Goal: Information Seeking & Learning: Learn about a topic

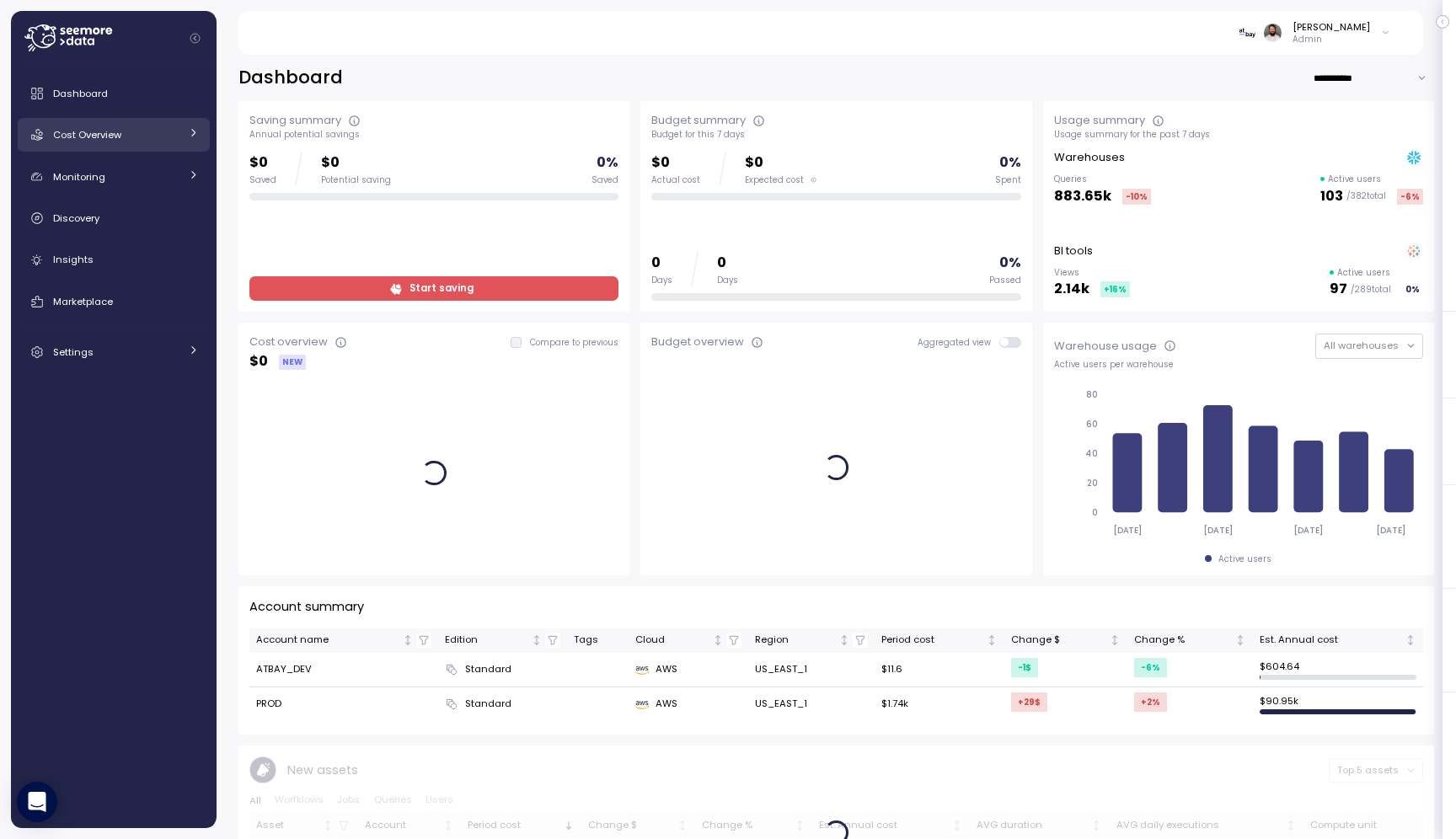
click at [180, 132] on link "Cost Overview" at bounding box center [114, 135] width 193 height 34
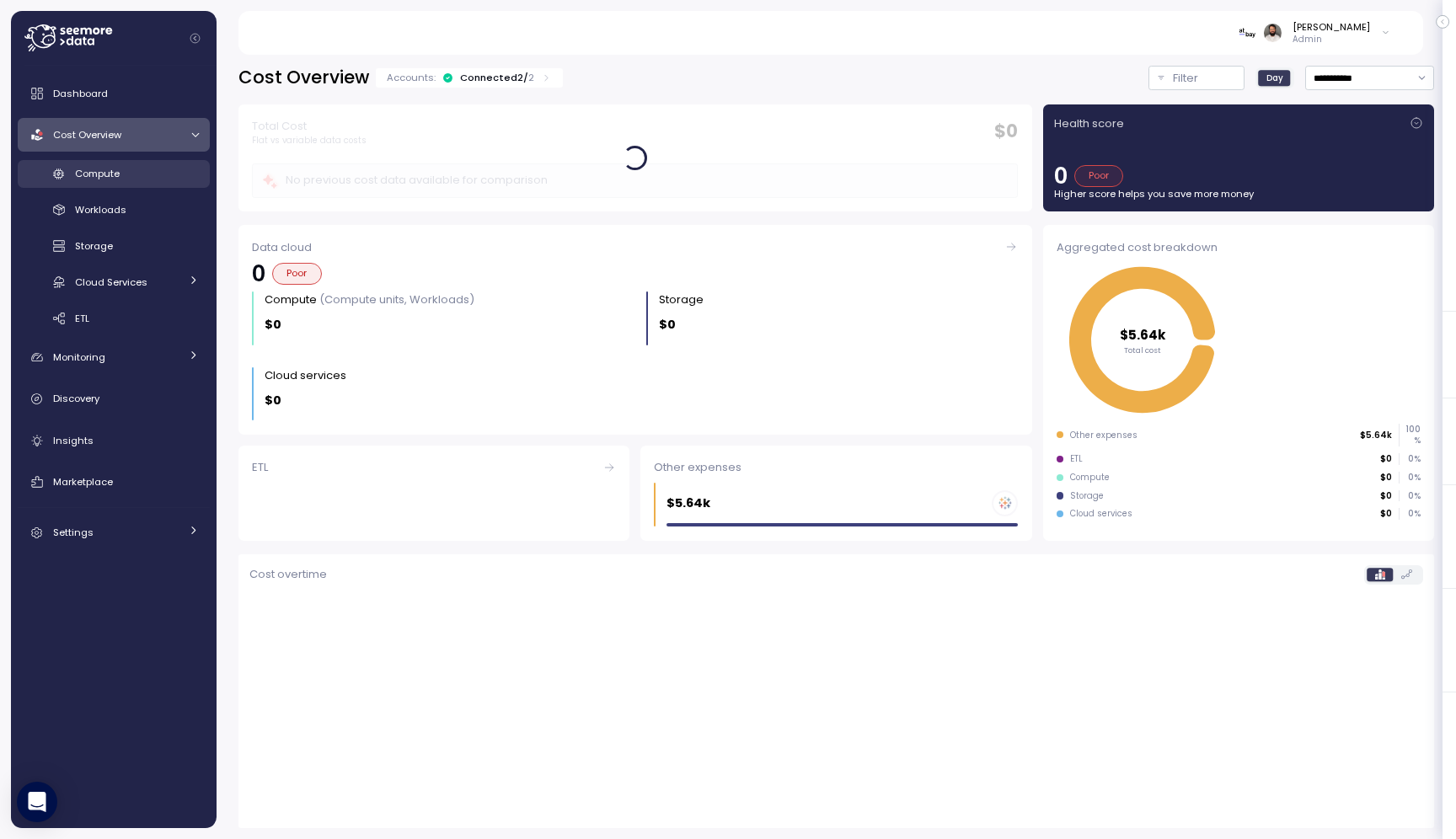
click at [177, 177] on div "Compute" at bounding box center [137, 173] width 124 height 17
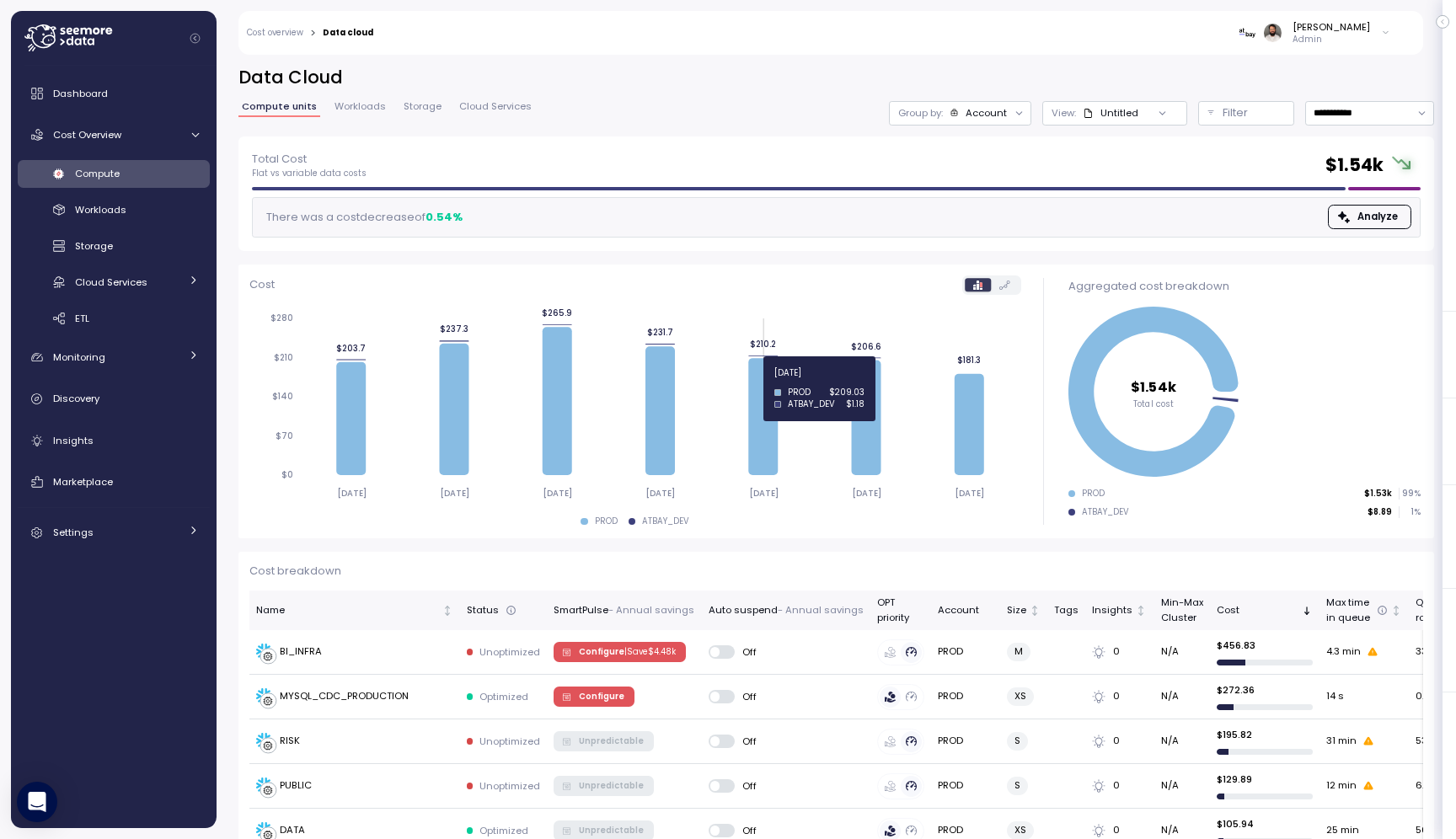
click at [750, 382] on icon at bounding box center [763, 416] width 29 height 117
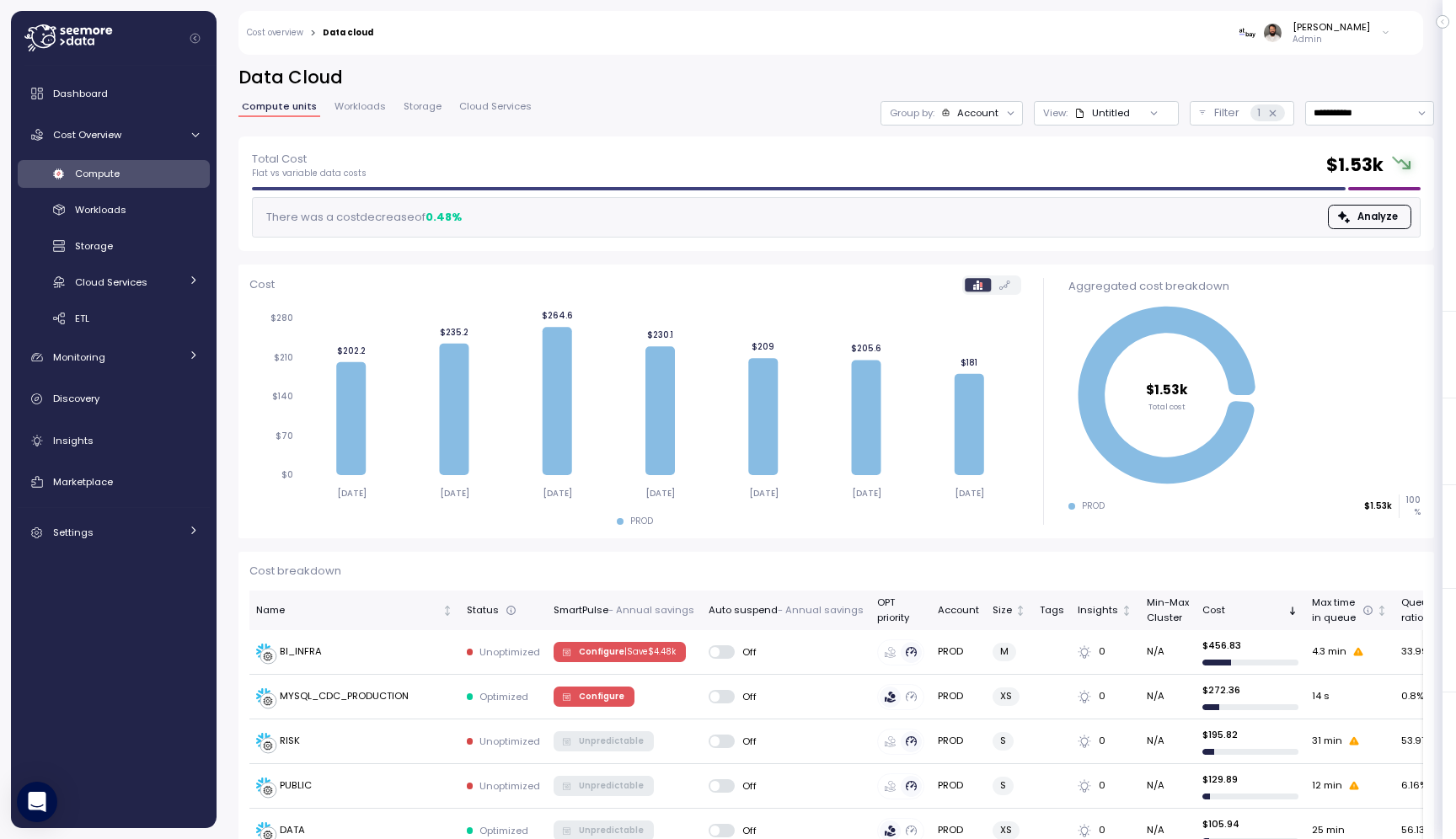
click at [1002, 111] on div at bounding box center [1011, 113] width 24 height 24
click at [994, 112] on div "Account" at bounding box center [978, 113] width 42 height 13
click at [975, 202] on p "Compute unit" at bounding box center [964, 207] width 66 height 13
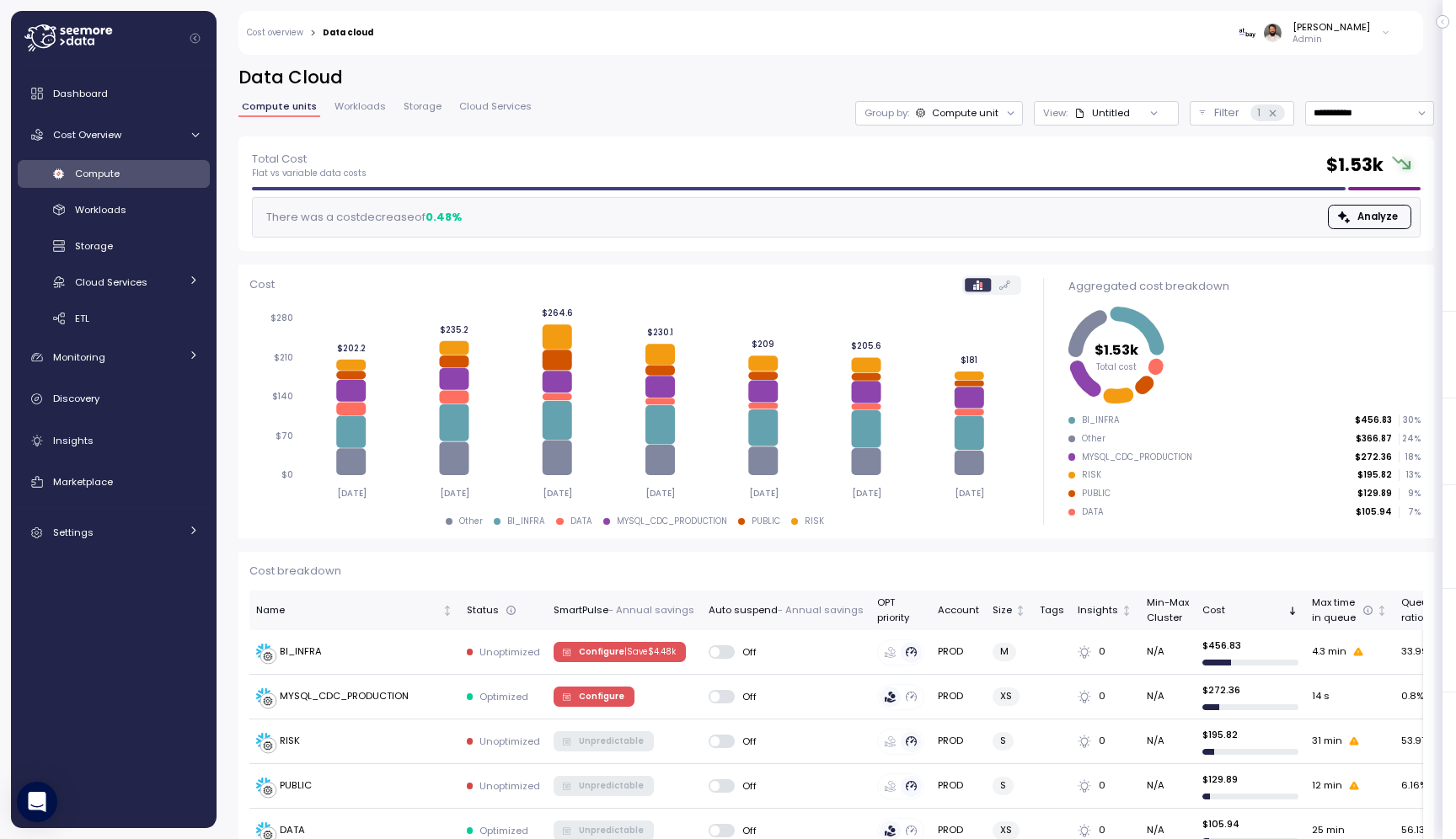
scroll to position [1, 0]
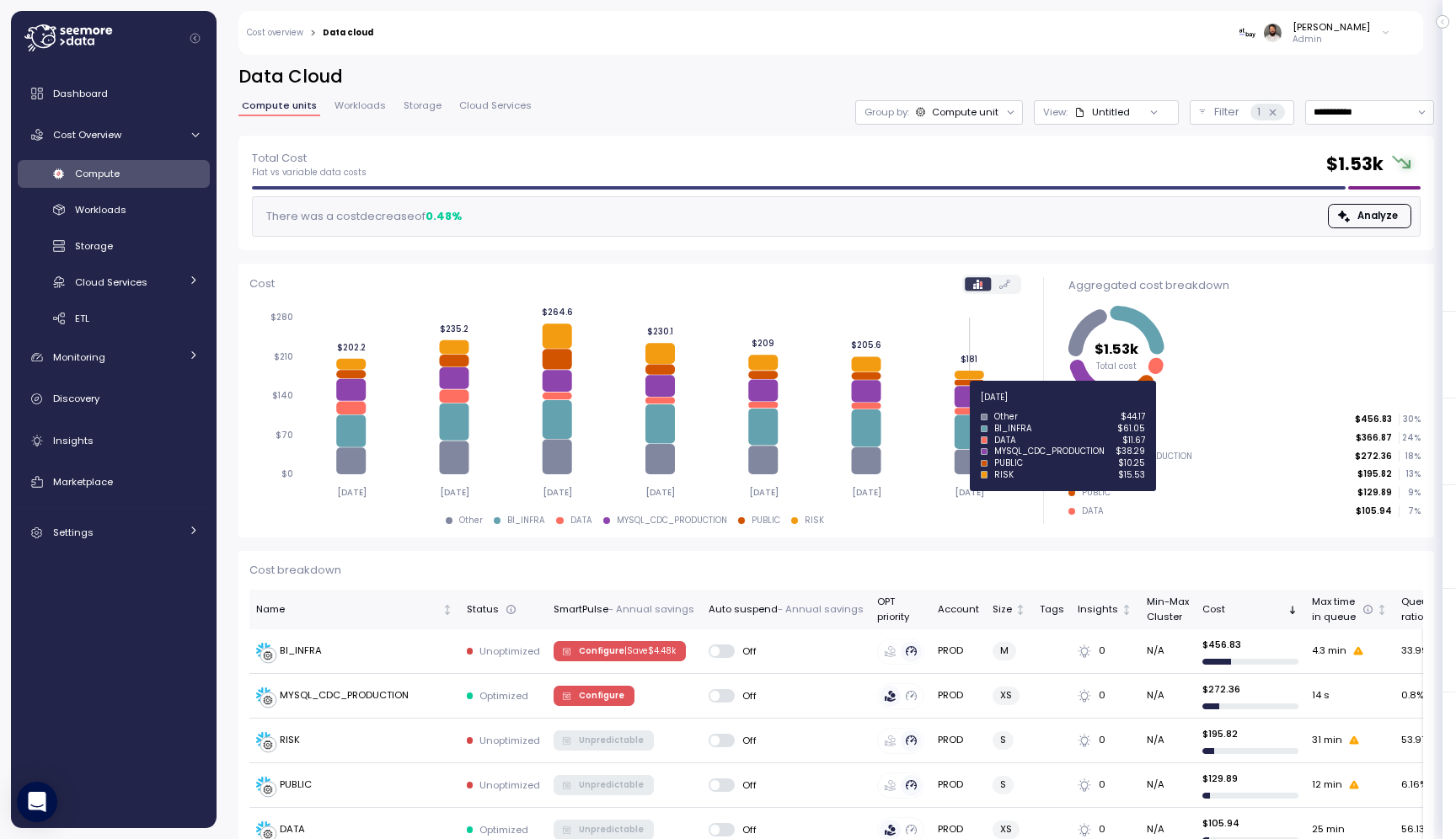
click at [967, 407] on icon at bounding box center [969, 407] width 82 height 1
click at [965, 409] on icon at bounding box center [968, 410] width 29 height 7
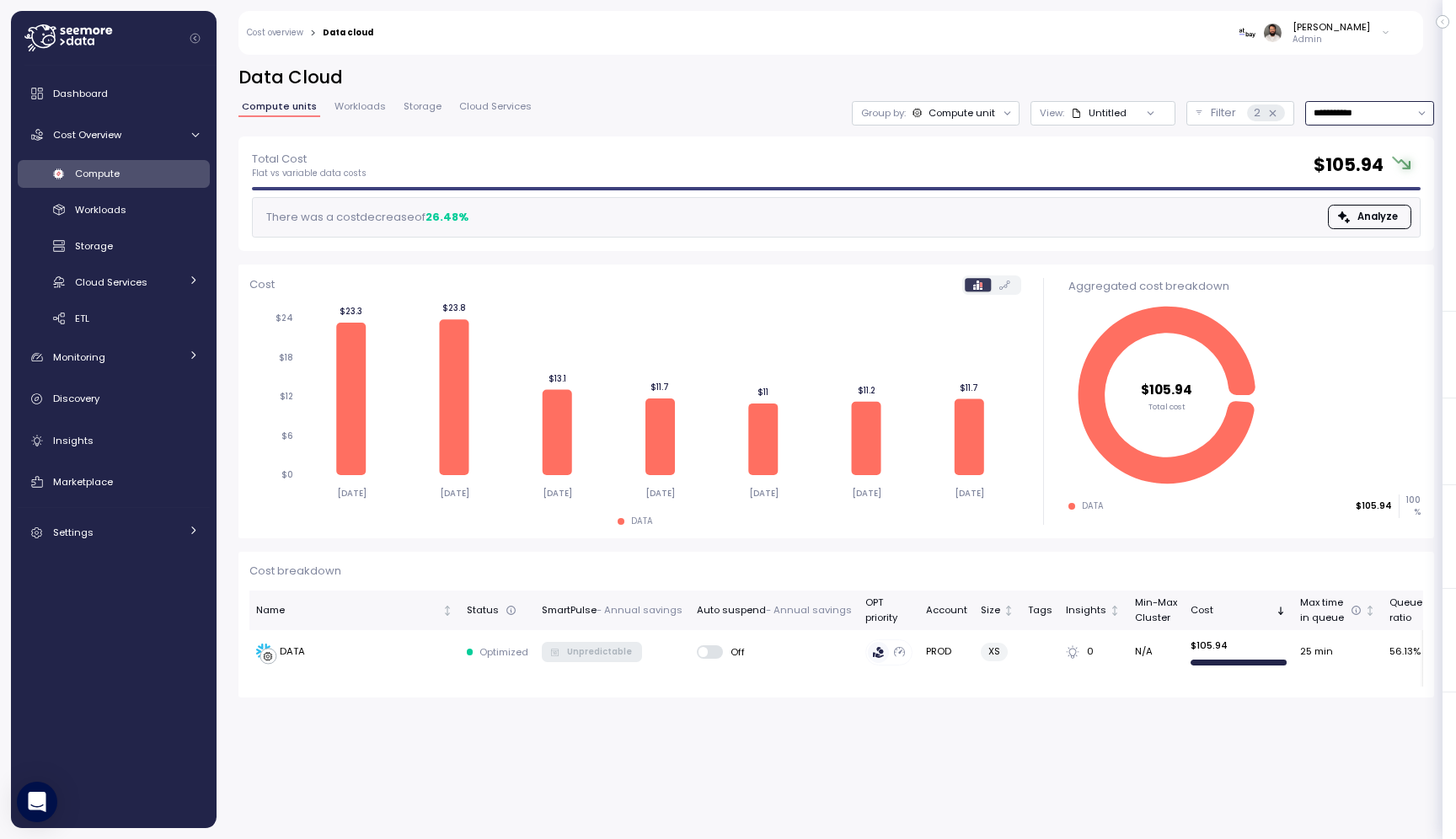
click at [1318, 118] on input "**********" at bounding box center [1370, 114] width 129 height 25
click at [1346, 237] on div "Last 30 days" at bounding box center [1364, 235] width 63 height 13
type input "**********"
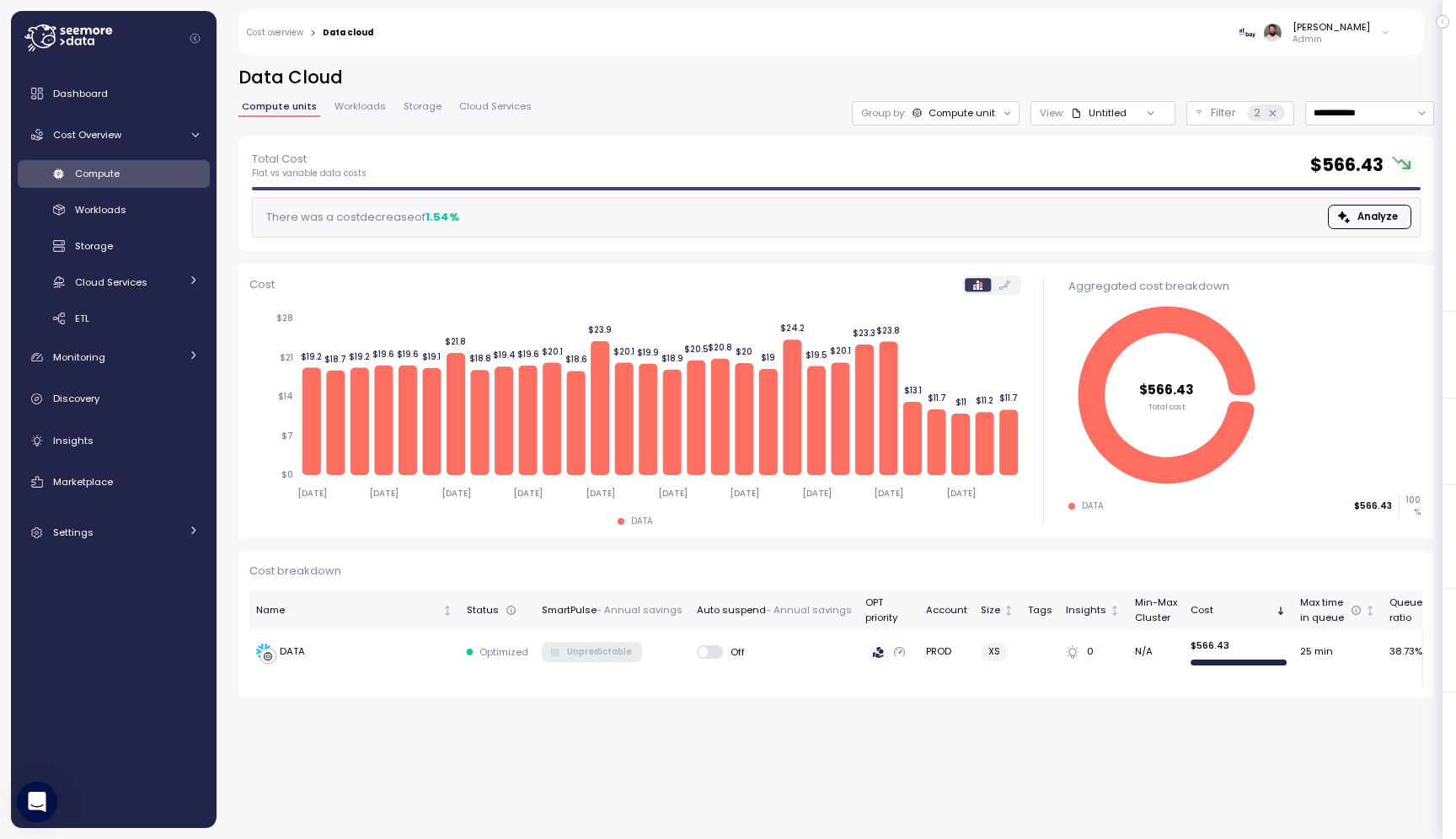
click at [1335, 237] on div "Total Cost Flat vs variable data costs $ 566.43 There was a cost decrease of 1.…" at bounding box center [836, 193] width 1195 height 115
click at [426, 664] on td "DATA" at bounding box center [355, 651] width 211 height 44
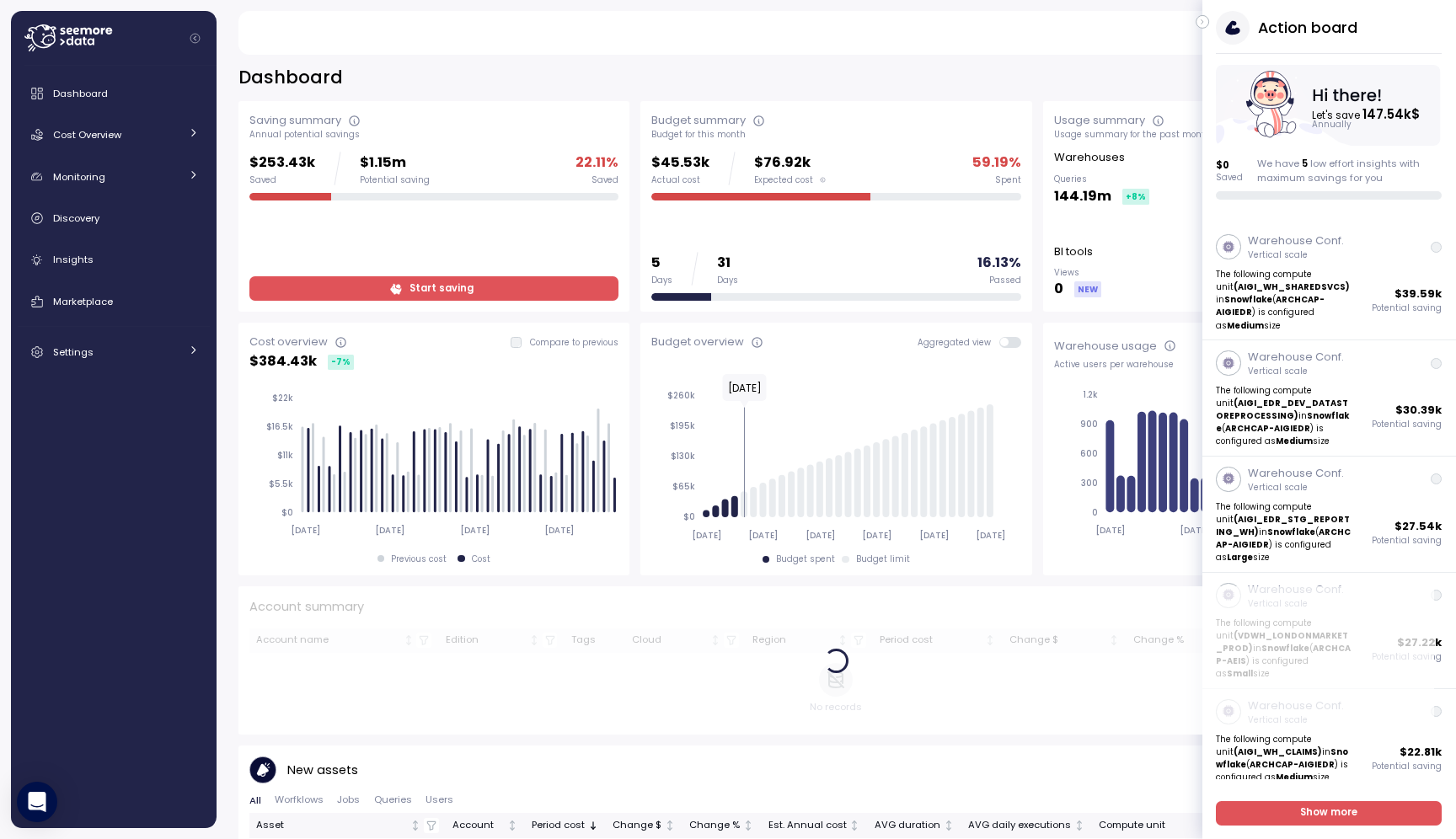
click at [1212, 20] on div "Action board Let's save 147.54k $ Annually $ 0 Saved We have 5 low effort insig…" at bounding box center [1329, 105] width 253 height 189
click at [1208, 21] on button "button" at bounding box center [1202, 22] width 13 height 13
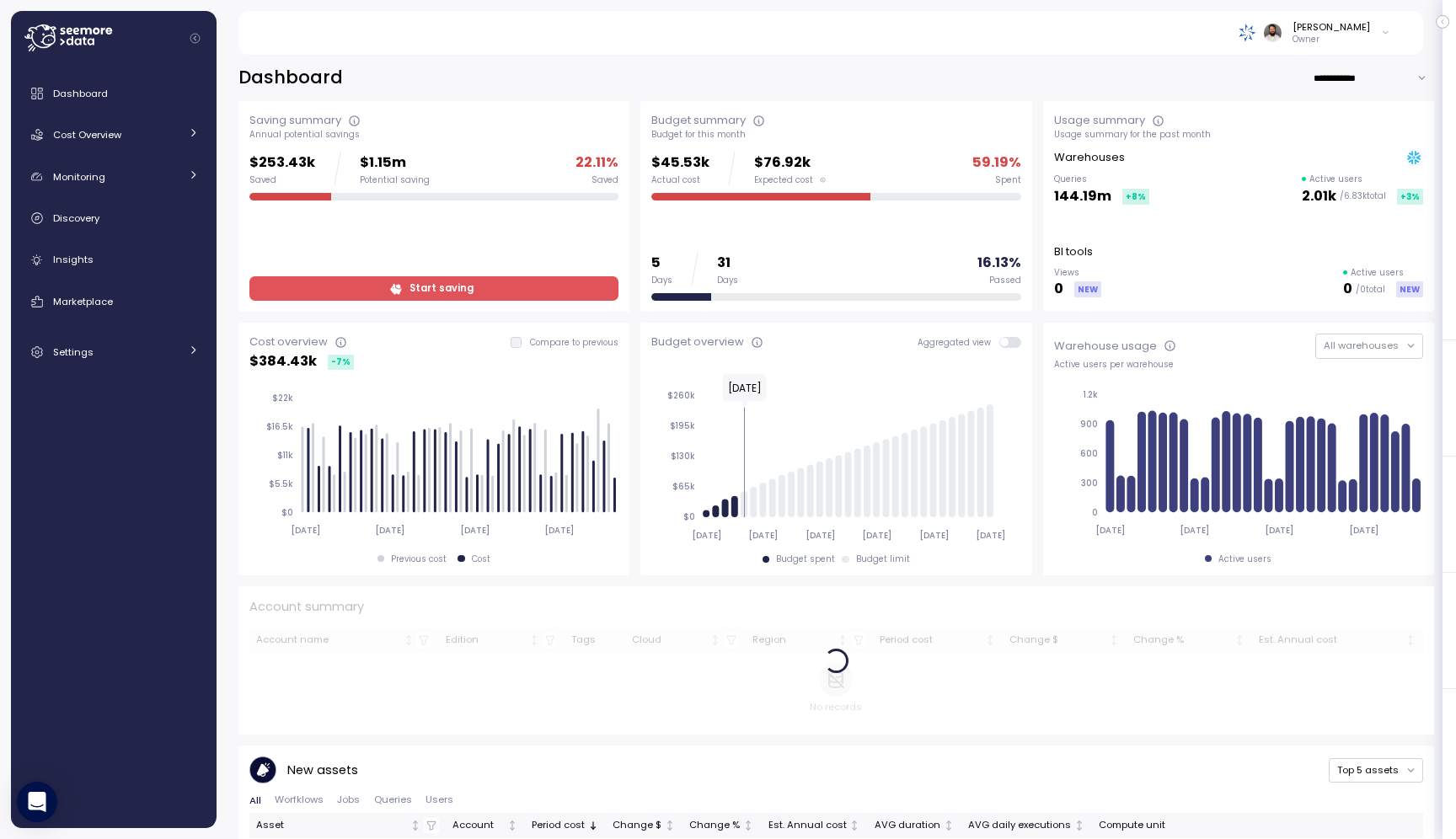
drag, startPoint x: 1348, startPoint y: 80, endPoint x: 1350, endPoint y: 132, distance: 52.0
click at [1348, 81] on input "**********" at bounding box center [1373, 78] width 121 height 25
click at [1359, 112] on div "Last 7 days" at bounding box center [1369, 111] width 55 height 13
type input "**********"
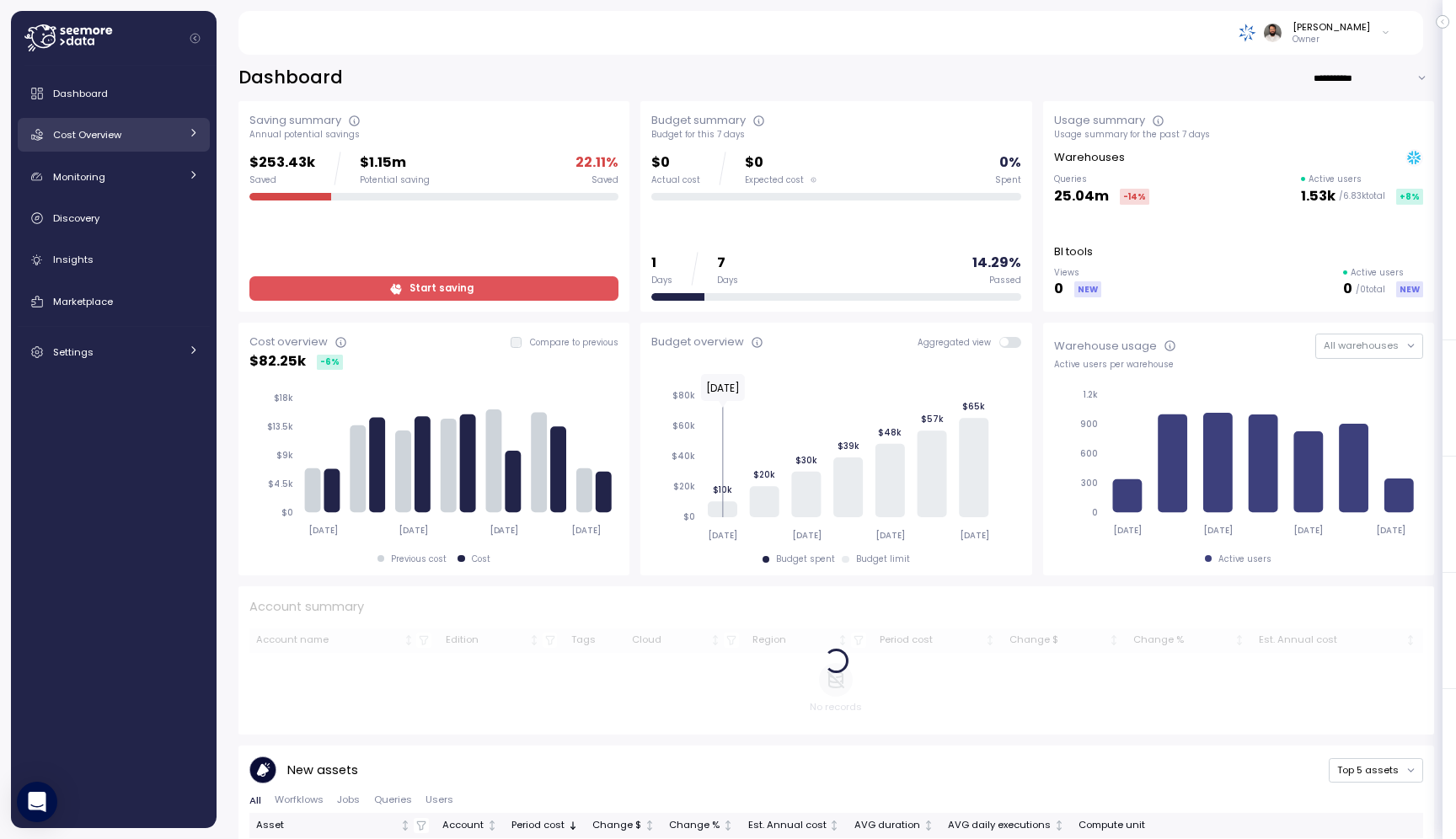
click at [99, 143] on link "Cost Overview" at bounding box center [114, 135] width 193 height 34
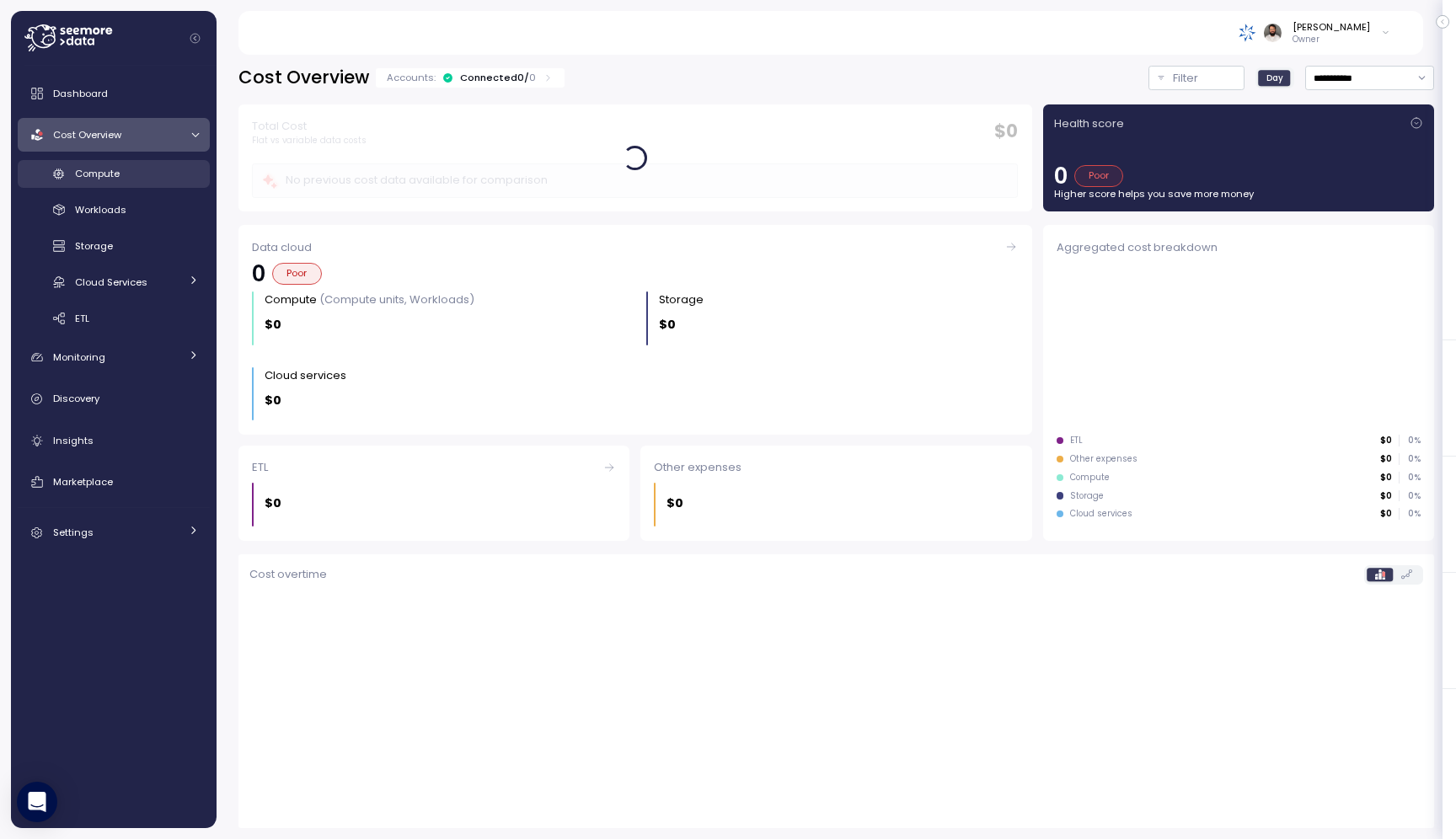
click at [108, 174] on span "Compute" at bounding box center [97, 173] width 45 height 13
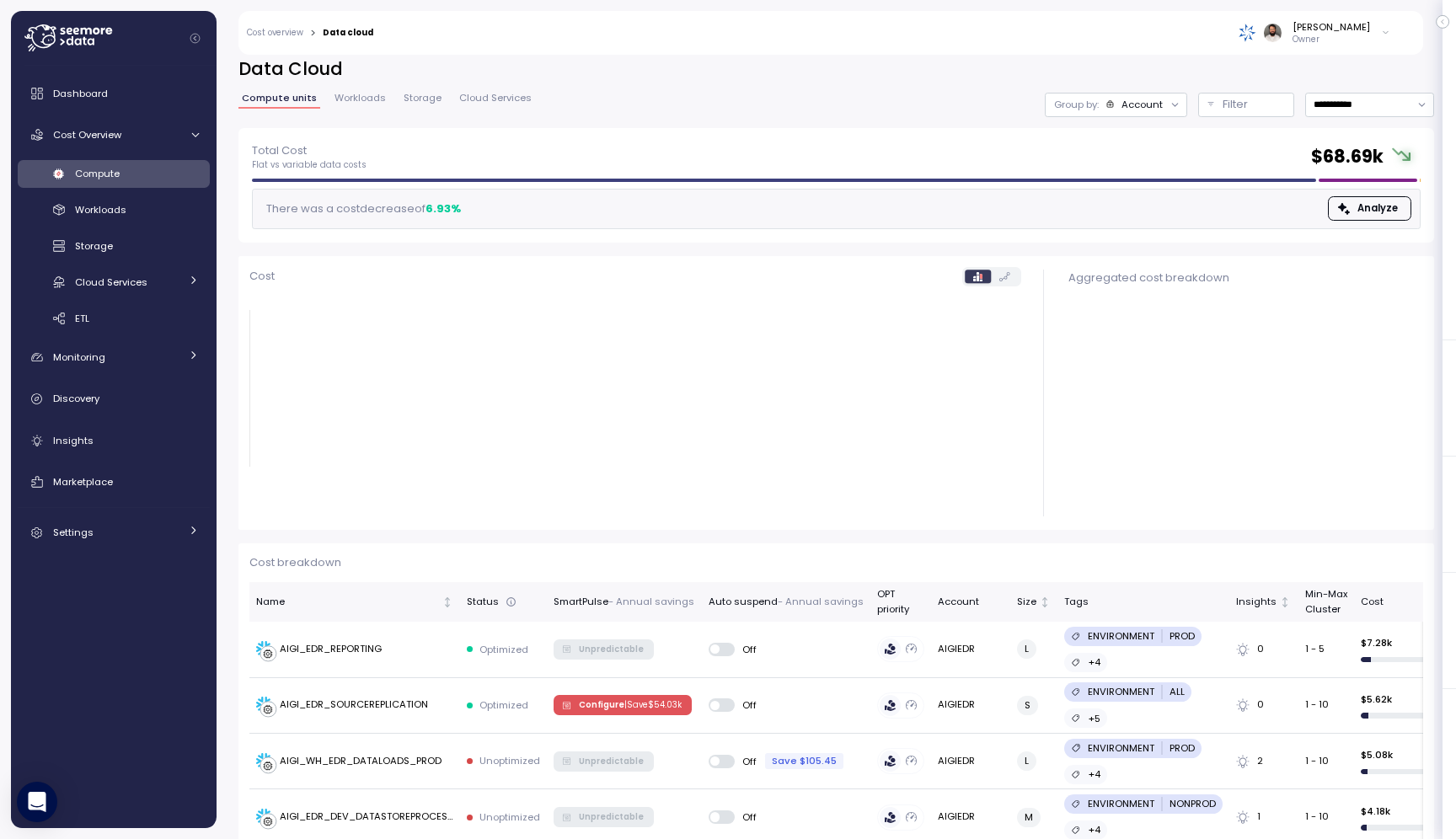
scroll to position [13, 0]
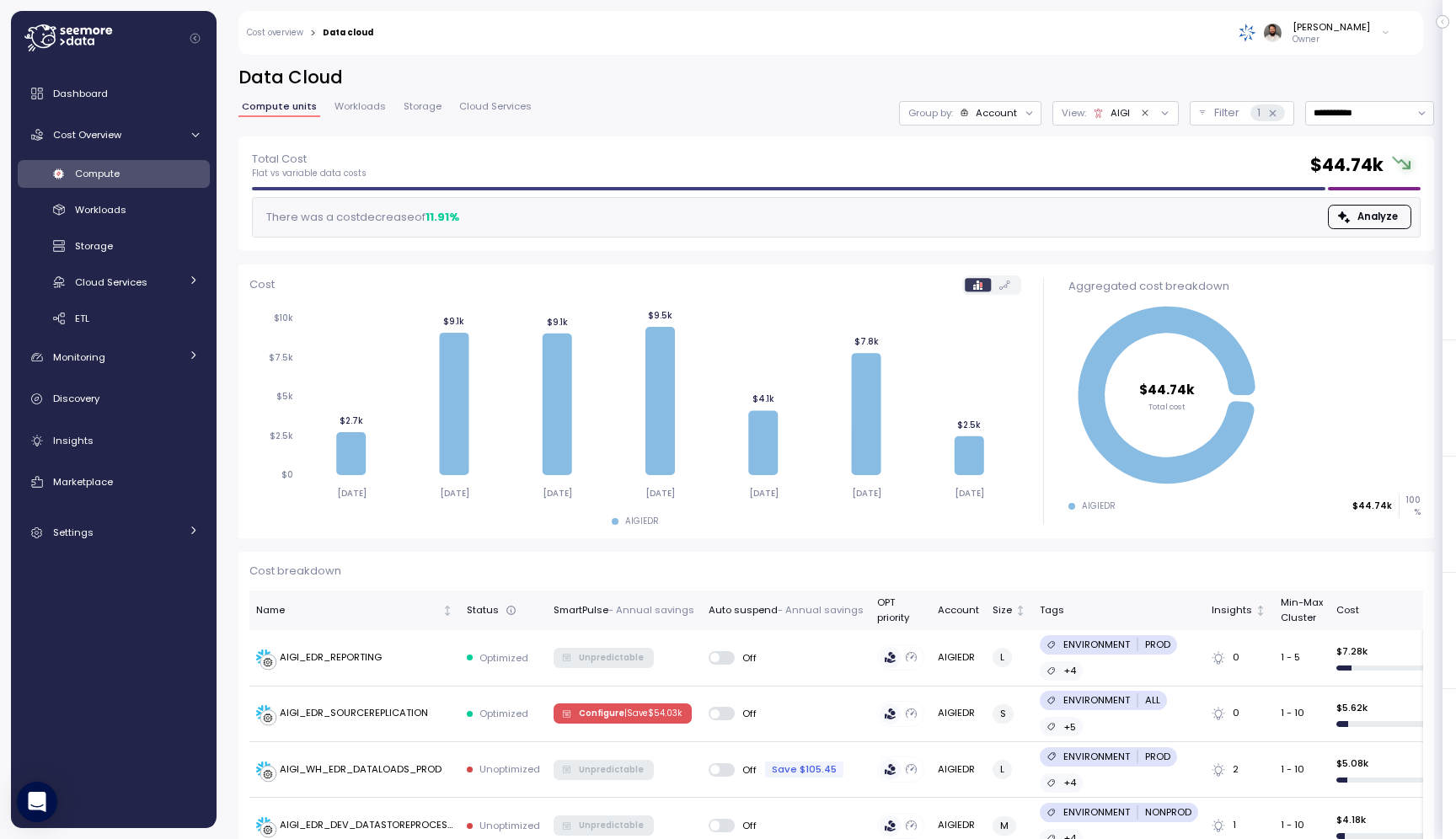
click at [1134, 115] on div at bounding box center [1153, 113] width 48 height 24
click at [1140, 114] on icon "Clear value" at bounding box center [1146, 114] width 11 height 11
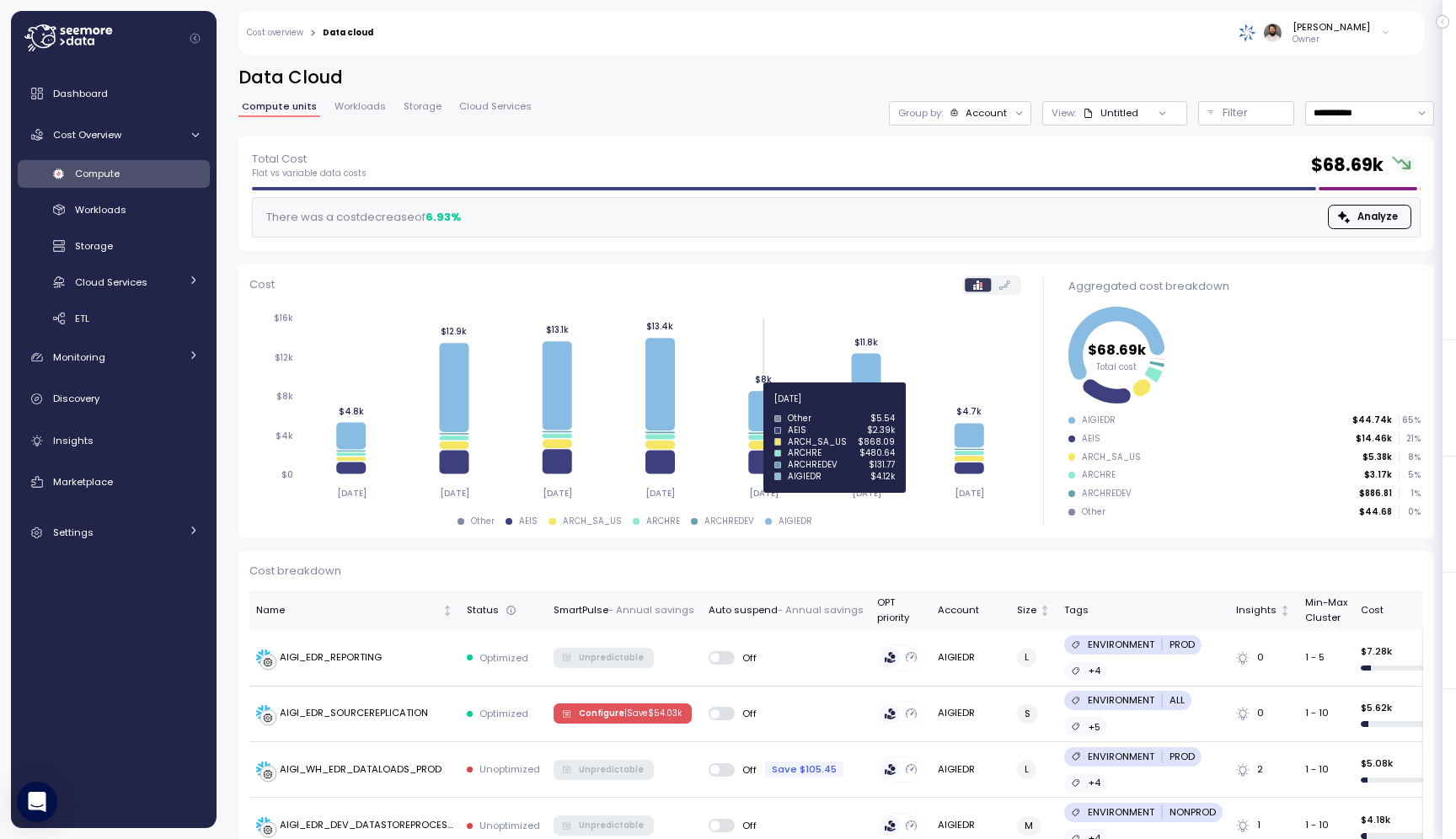
click at [758, 409] on icon at bounding box center [763, 410] width 29 height 41
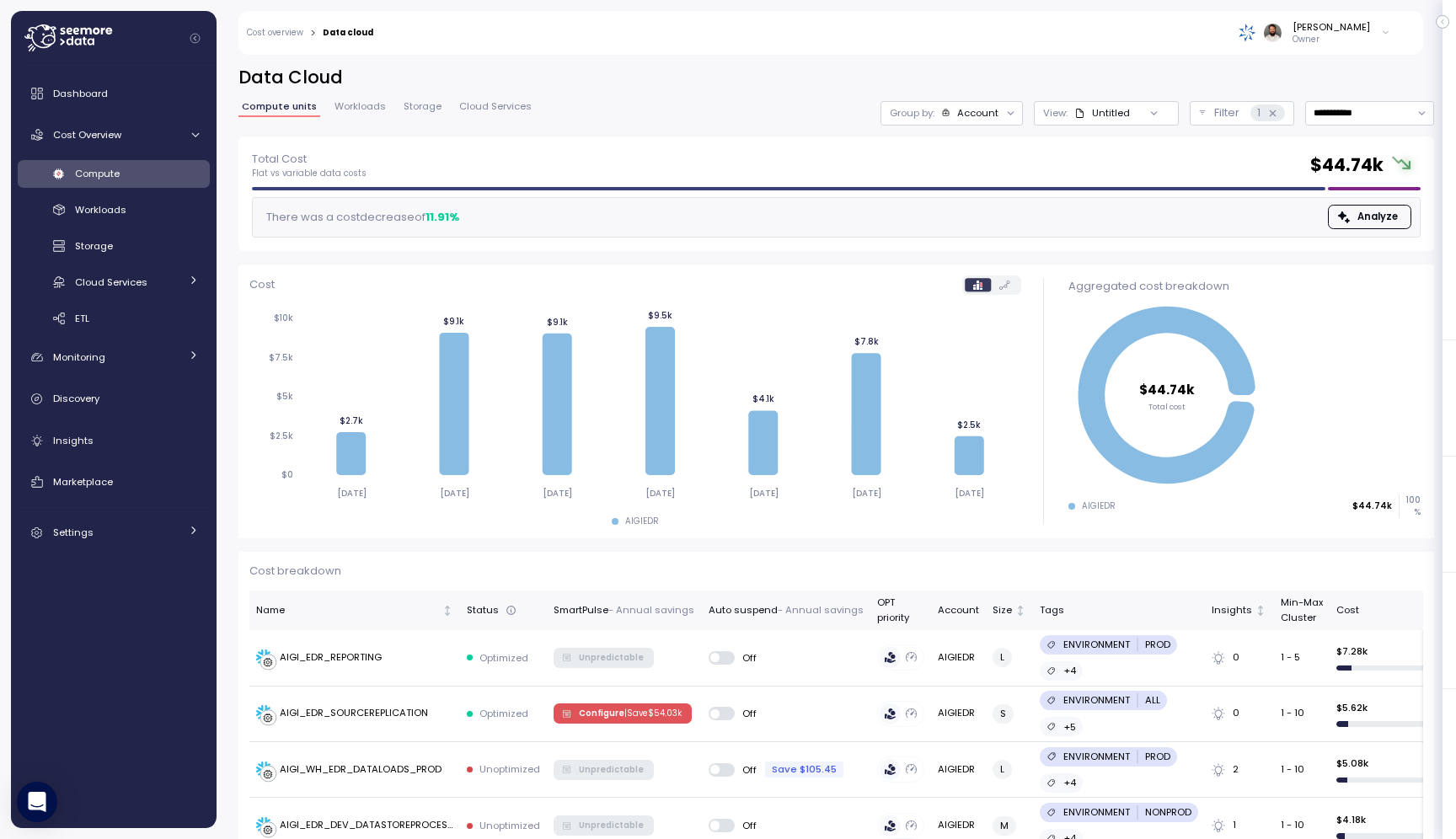
click at [963, 110] on div "Account" at bounding box center [978, 113] width 42 height 13
click at [981, 203] on p "Compute unit" at bounding box center [964, 207] width 66 height 13
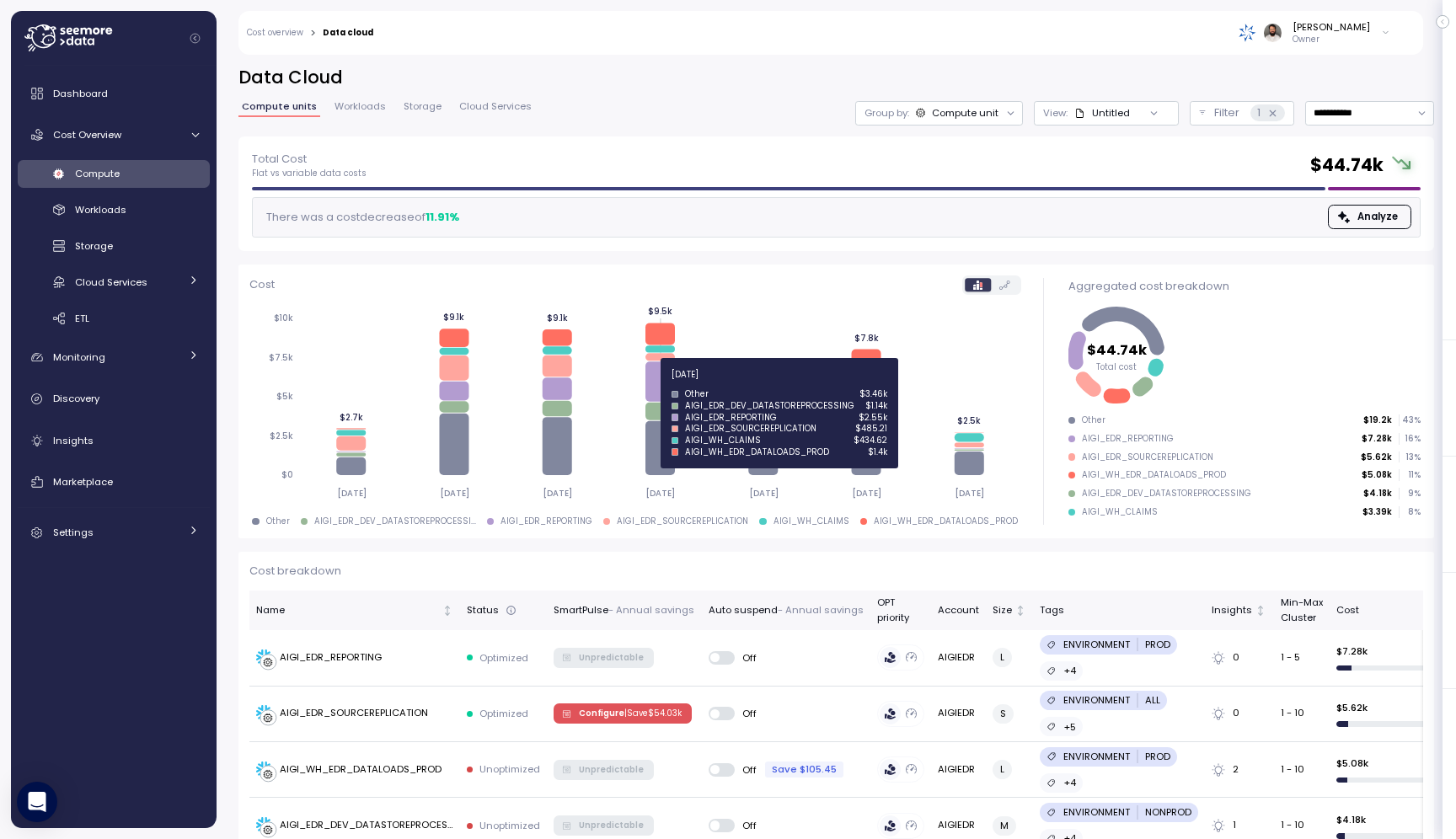
click at [669, 384] on icon at bounding box center [659, 381] width 29 height 40
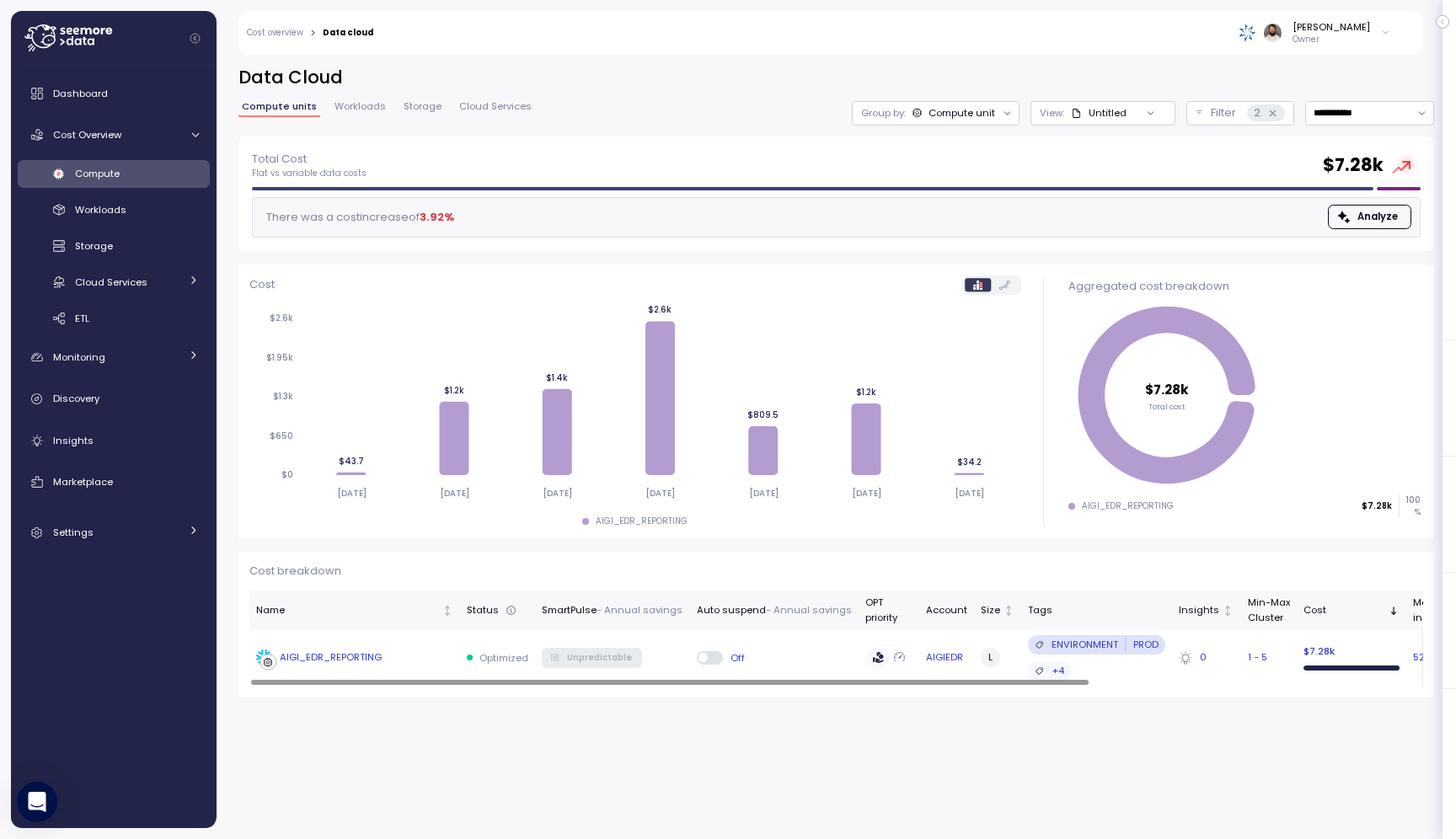
click at [413, 664] on div "AIGI_EDR_REPORTING" at bounding box center [355, 658] width 197 height 17
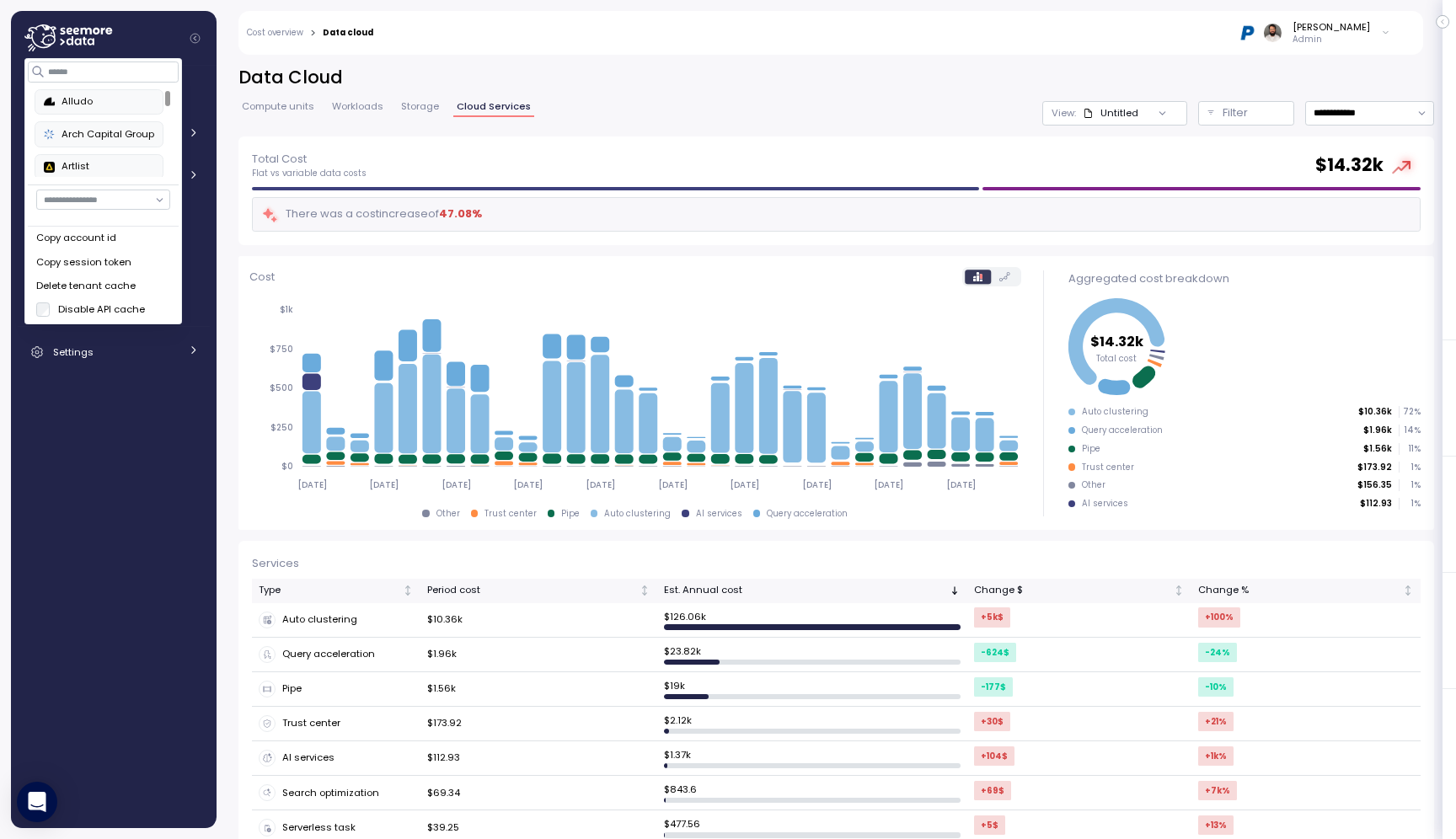
click at [286, 23] on div "Cost overview > Data cloud [PERSON_NAME] Admin" at bounding box center [820, 33] width 1163 height 44
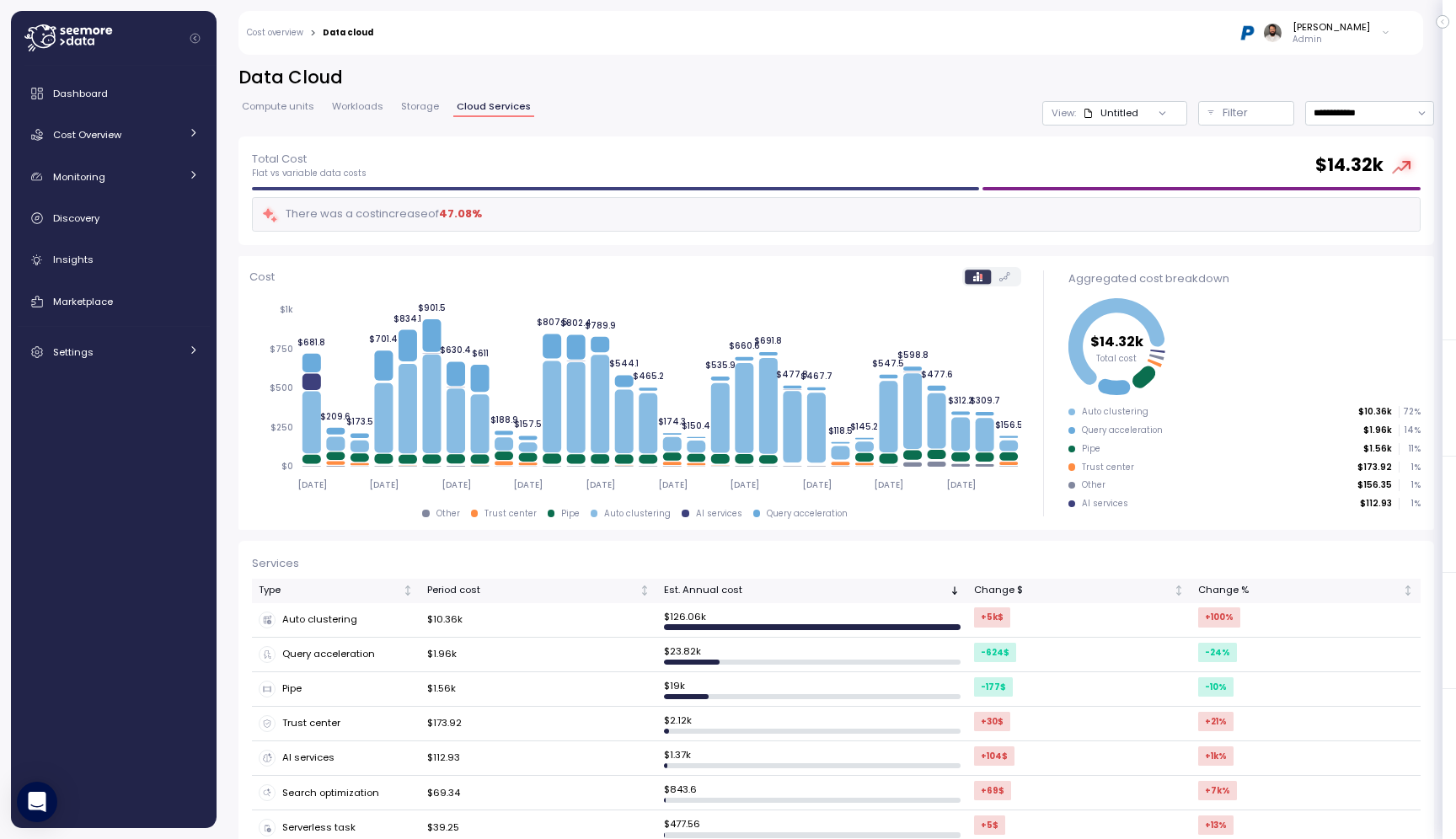
click at [127, 42] on div at bounding box center [120, 39] width 193 height 55
click at [89, 45] on icon at bounding box center [68, 38] width 87 height 27
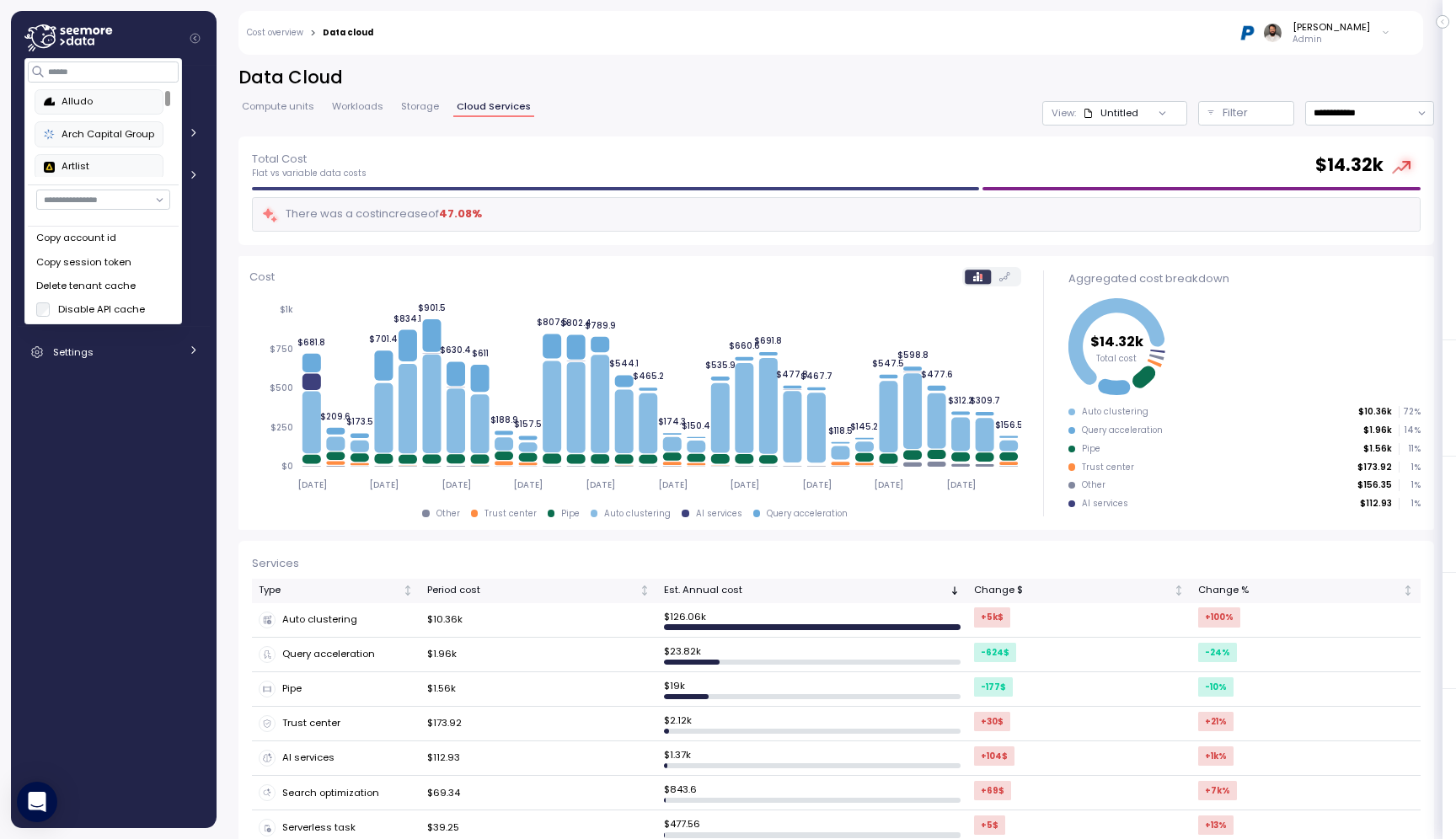
click at [115, 237] on div "Copy account id" at bounding box center [102, 238] width 134 height 15
